Goal: Use online tool/utility: Utilize a website feature to perform a specific function

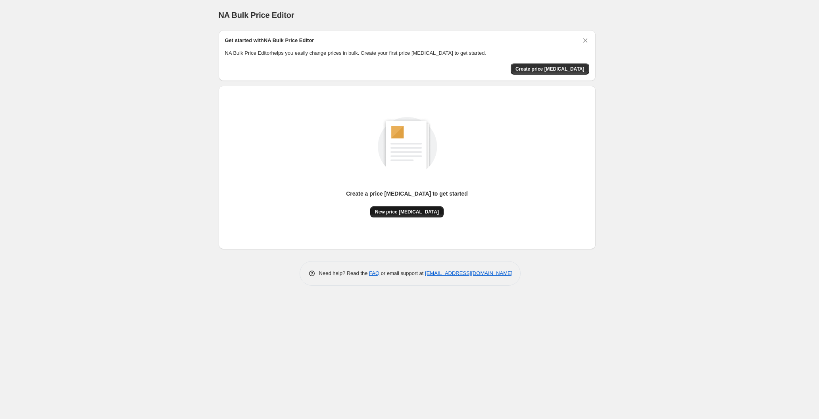
click at [422, 208] on button "New price [MEDICAL_DATA]" at bounding box center [406, 211] width 73 height 11
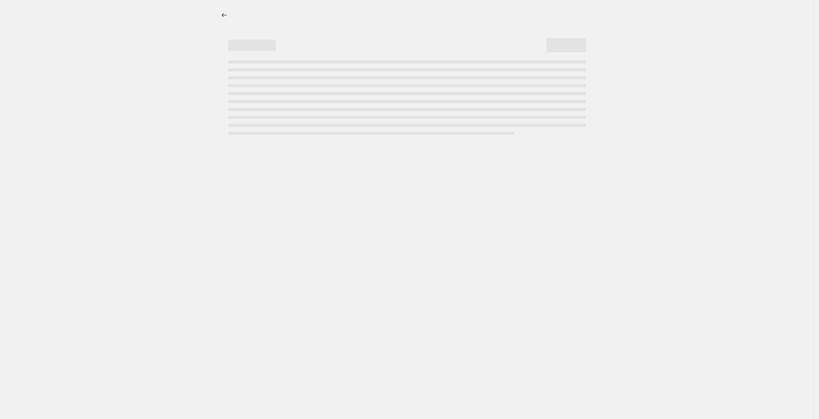
select select "percentage"
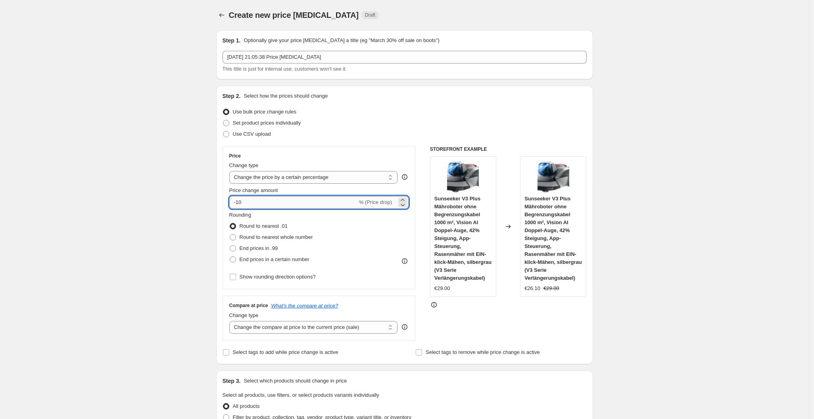
click at [321, 201] on input "-10" at bounding box center [293, 202] width 128 height 13
type input "-1"
type input "-25"
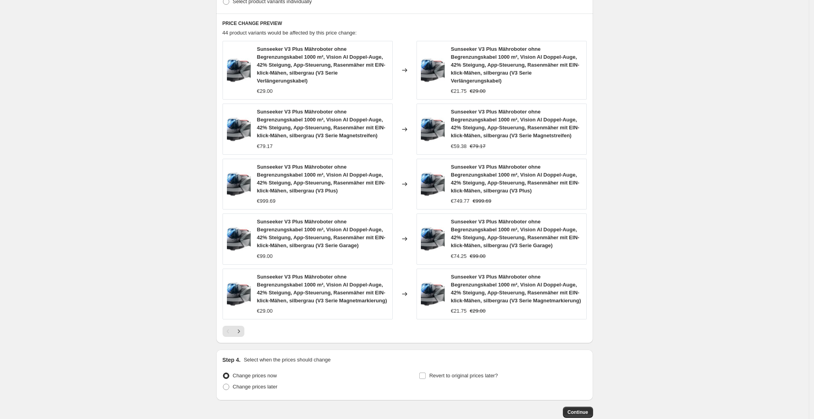
scroll to position [476, 0]
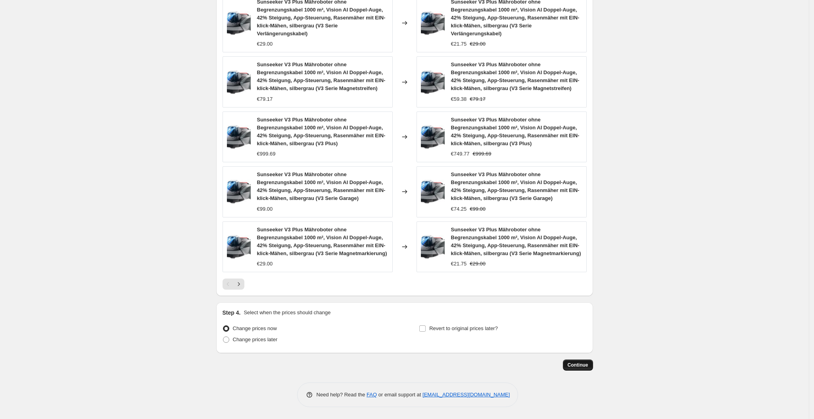
click at [585, 366] on span "Continue" at bounding box center [578, 365] width 21 height 6
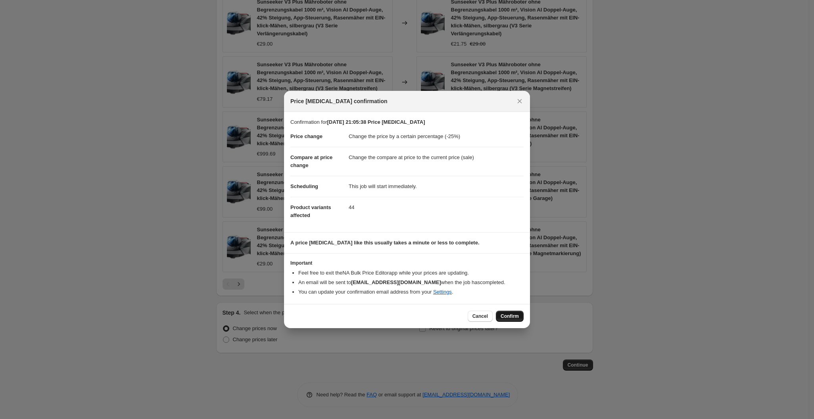
click at [511, 320] on button "Confirm" at bounding box center [510, 316] width 28 height 11
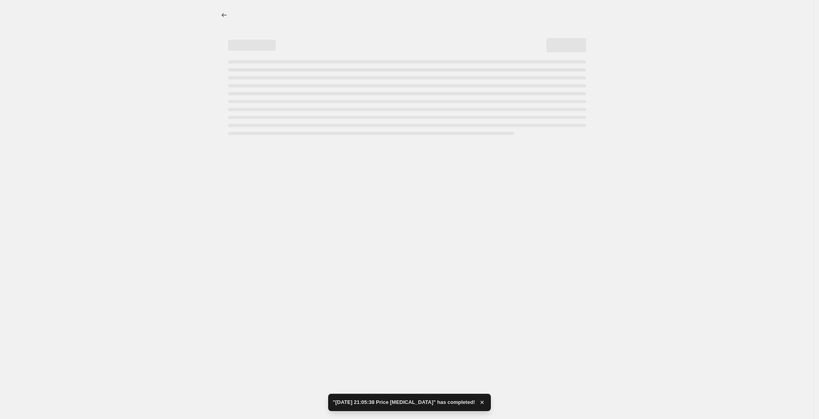
select select "percentage"
